Goal: Task Accomplishment & Management: Complete application form

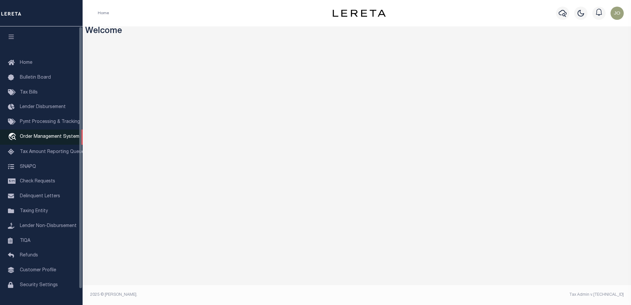
click at [19, 140] on link "travel_explore Order Management System" at bounding box center [41, 137] width 83 height 15
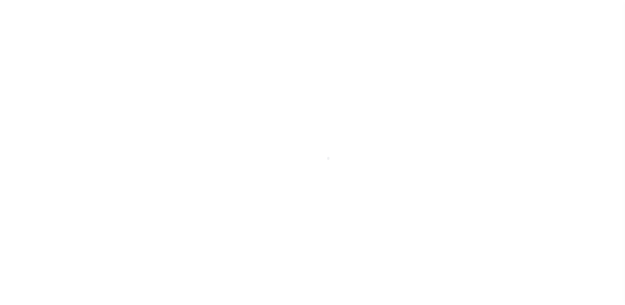
scroll to position [17, 0]
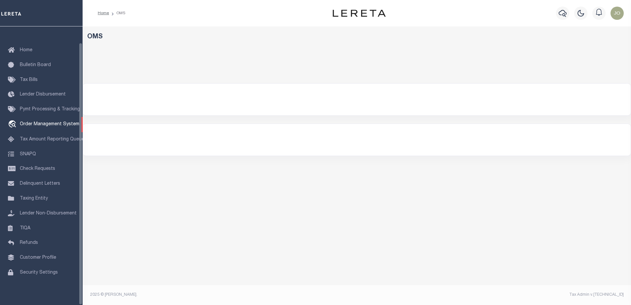
select select "200"
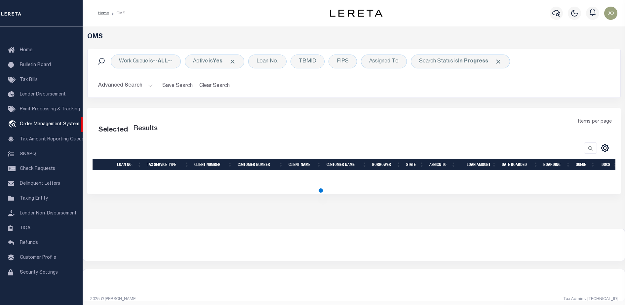
select select "200"
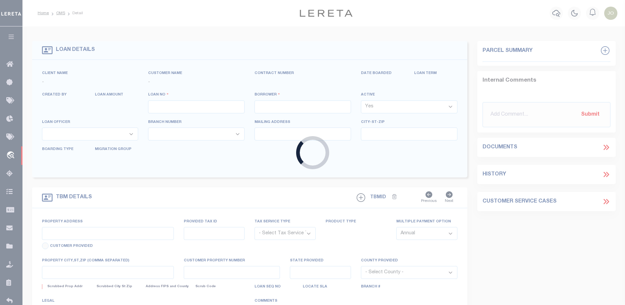
type input "714280550"
type input "BCM WHITE OAK RANCH"
select select
type input "ATTN: MICHELLE LYLE 8901 MONTICELLO DR"
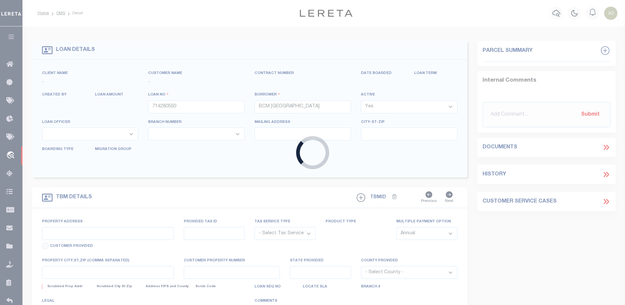
type input "TEXAS CITY TX 77591"
select select
select select "NonEscrow"
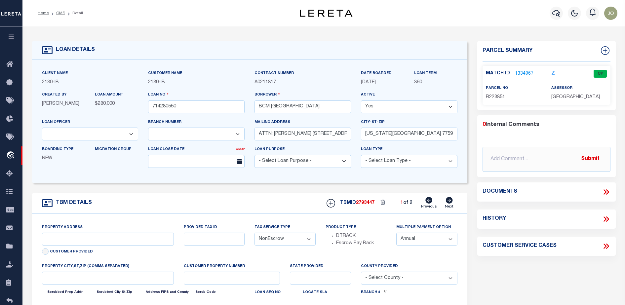
select select "2702"
type input "1214 9TH ST"
select select
type input "TEXAS CITY TX 77590"
type input "Texas"
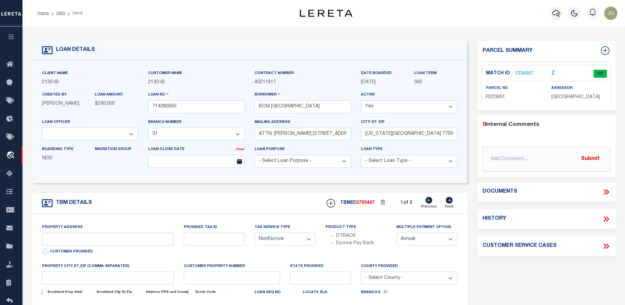
type input "TX"
select select
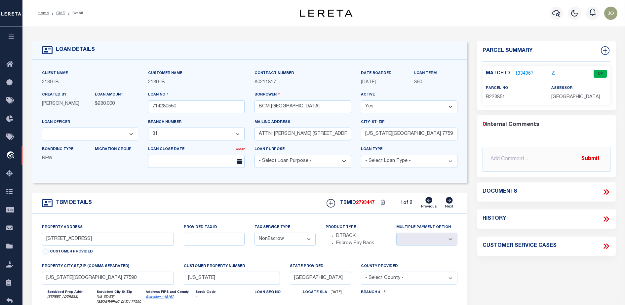
select select "7065"
click at [608, 193] on icon at bounding box center [606, 192] width 9 height 9
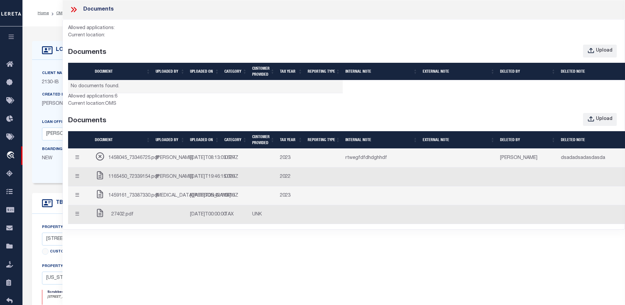
click at [281, 100] on div "Current location: OMS" at bounding box center [343, 103] width 551 height 7
